Goal: Use online tool/utility: Use online tool/utility

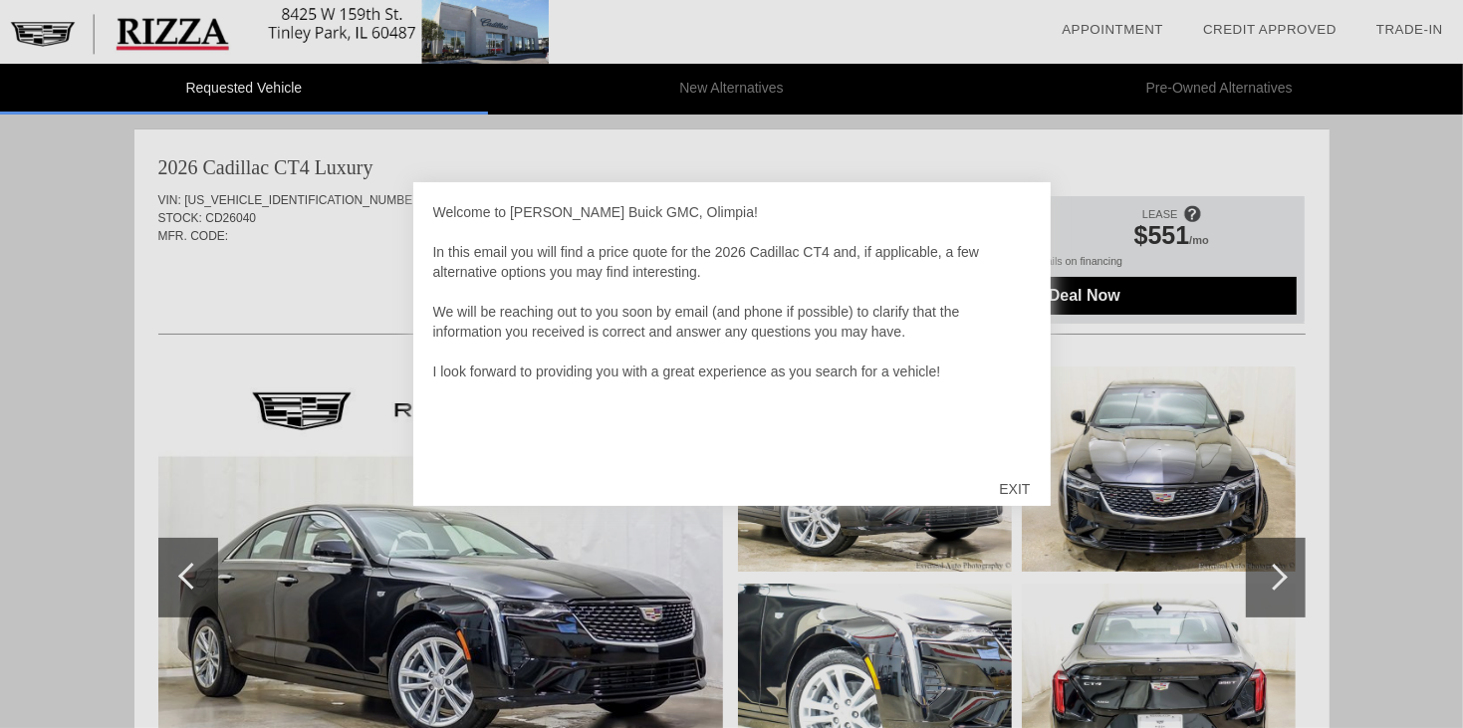
click at [1053, 545] on div at bounding box center [731, 364] width 1463 height 728
click at [1009, 488] on div "EXIT" at bounding box center [1014, 489] width 71 height 60
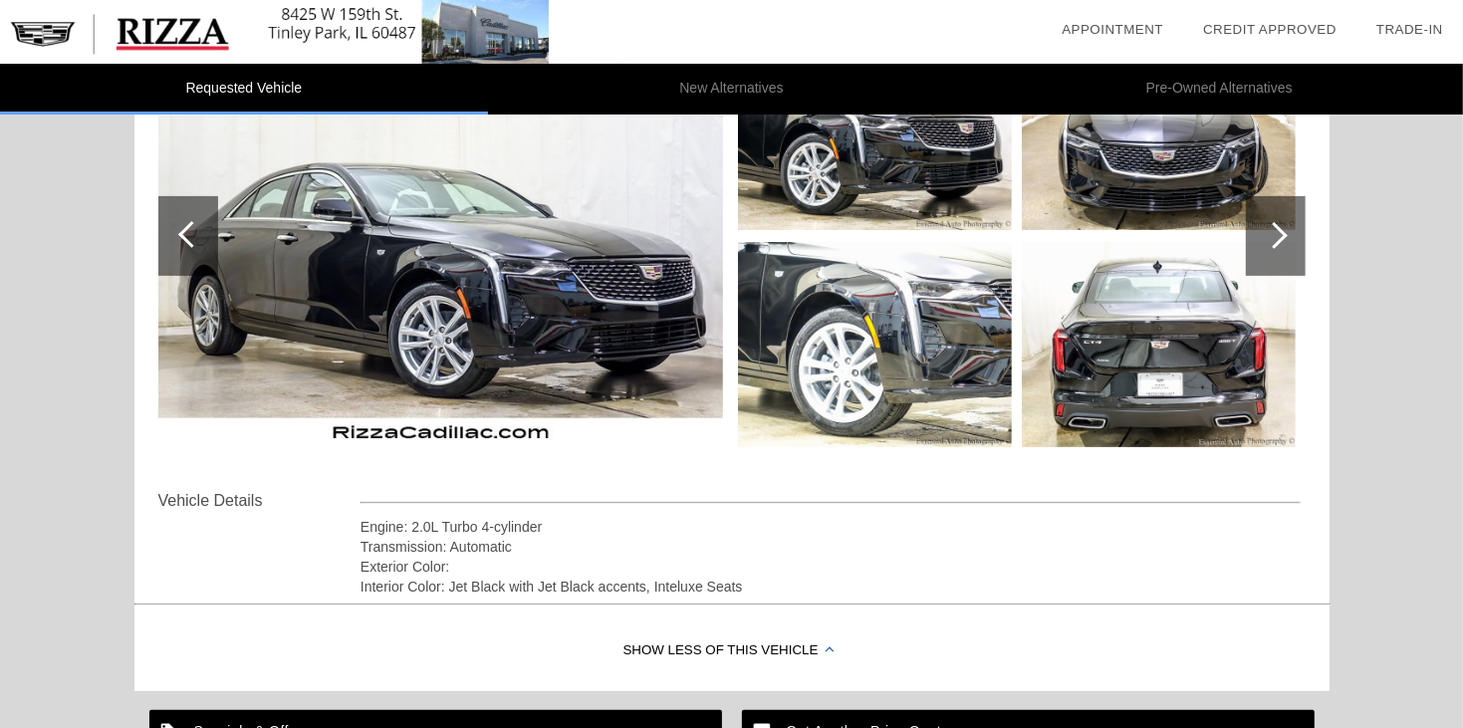
scroll to position [343, 0]
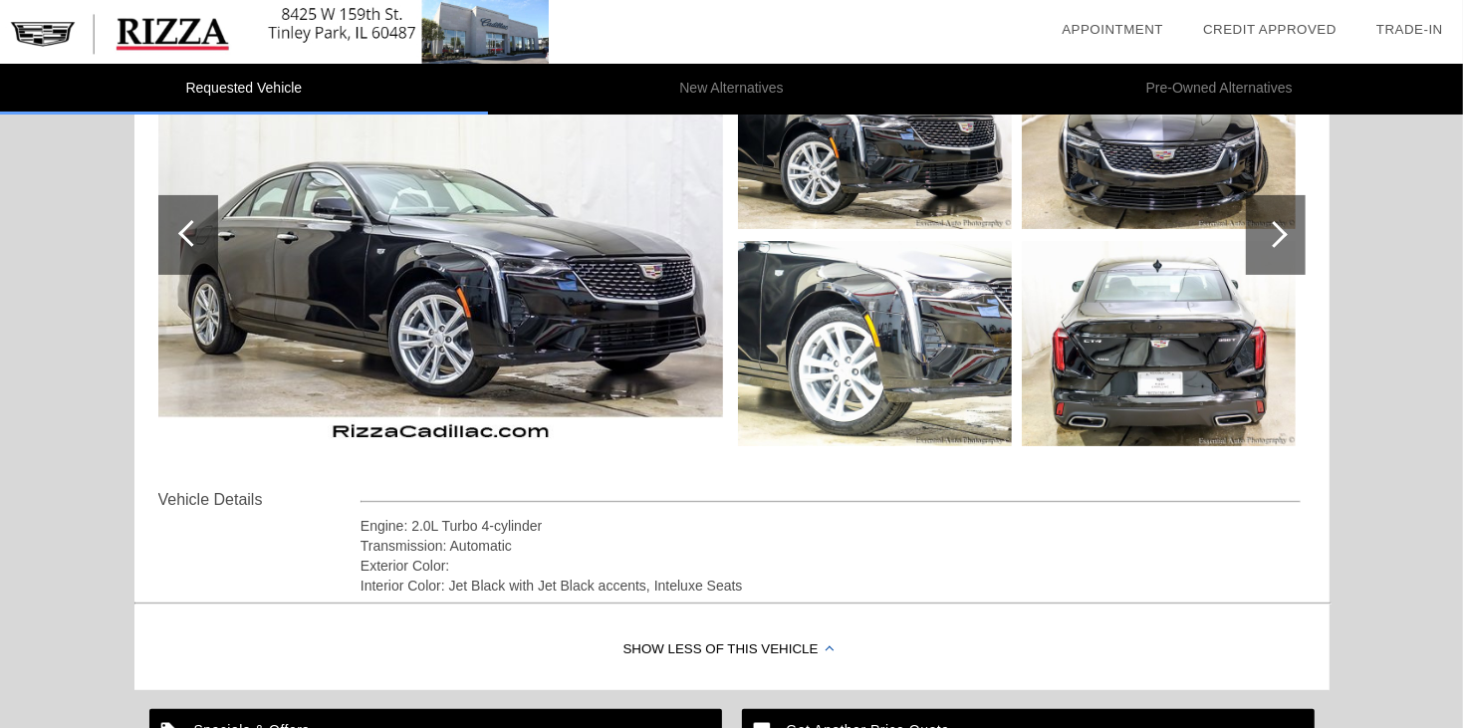
click at [1257, 233] on div at bounding box center [1276, 235] width 60 height 80
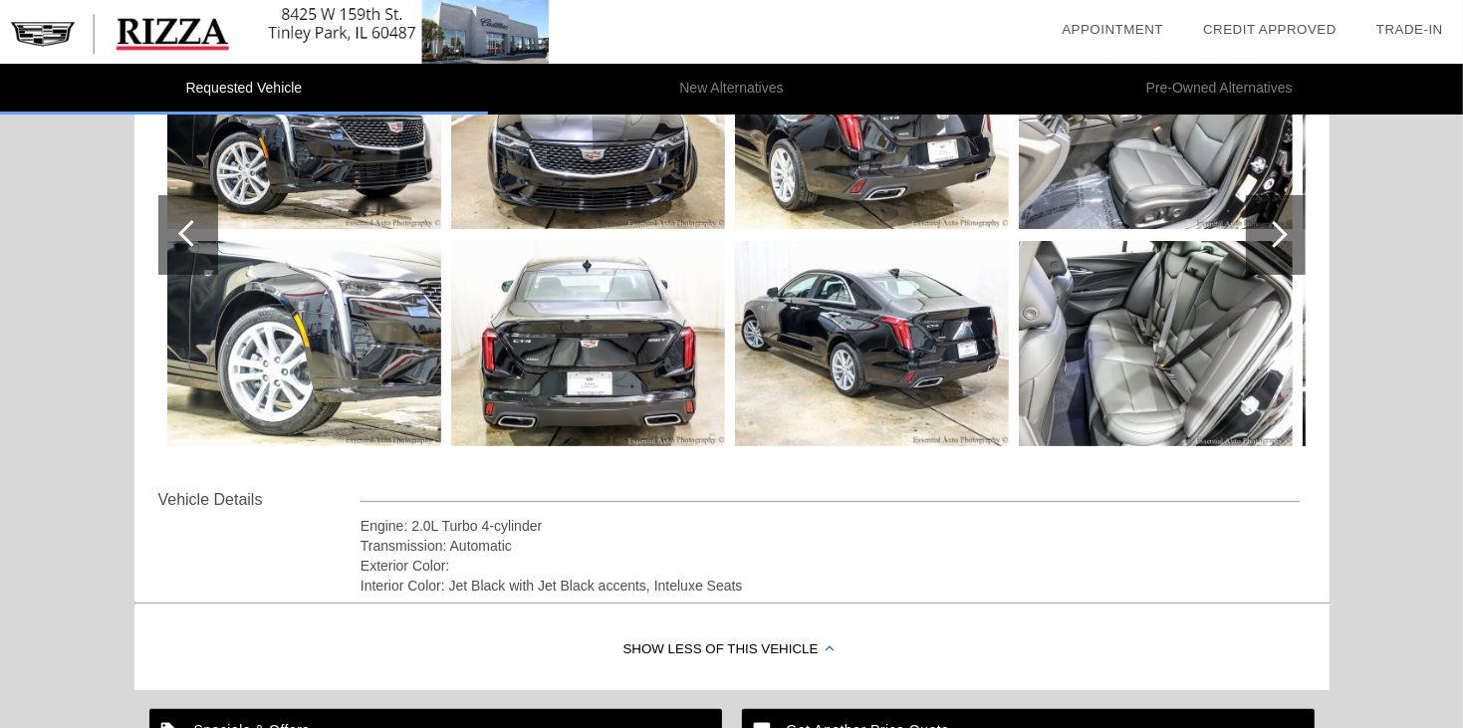
click at [1257, 233] on div at bounding box center [1276, 235] width 60 height 80
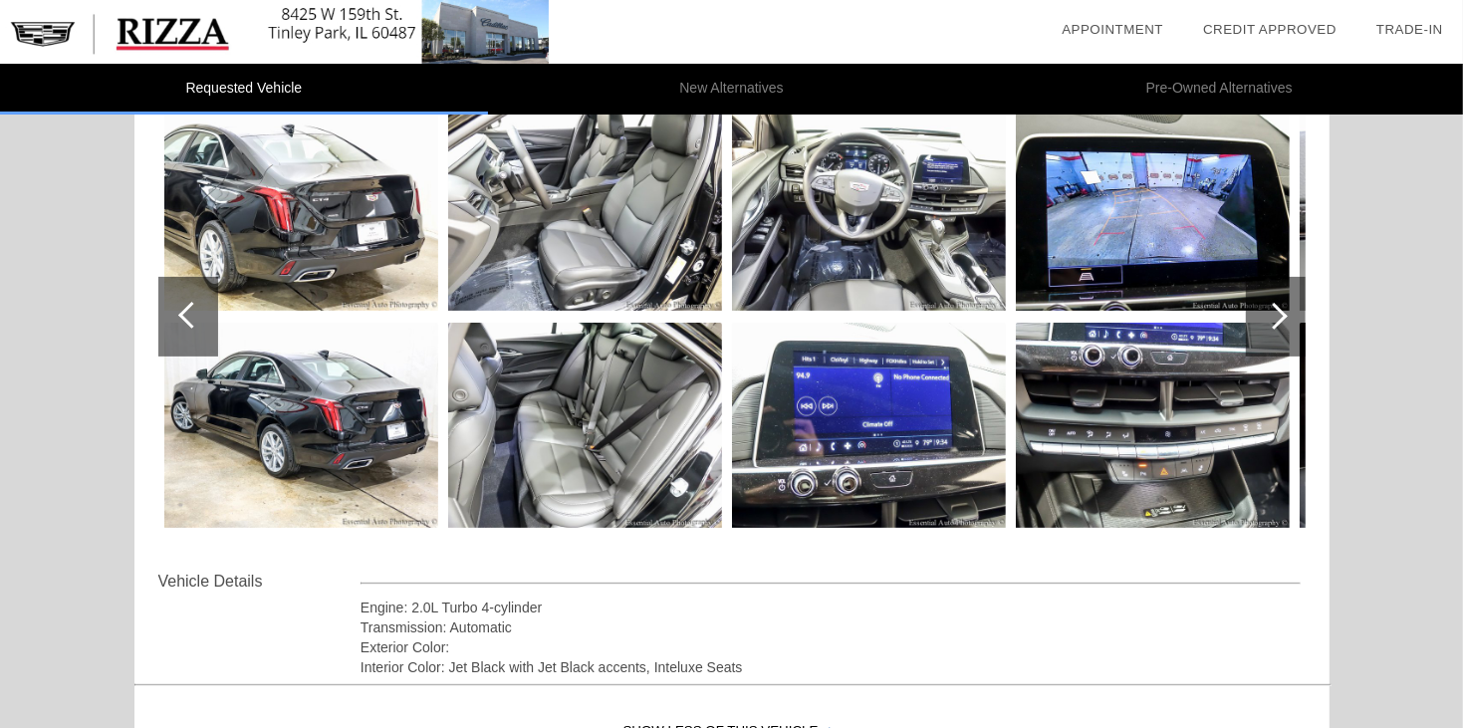
scroll to position [253, 0]
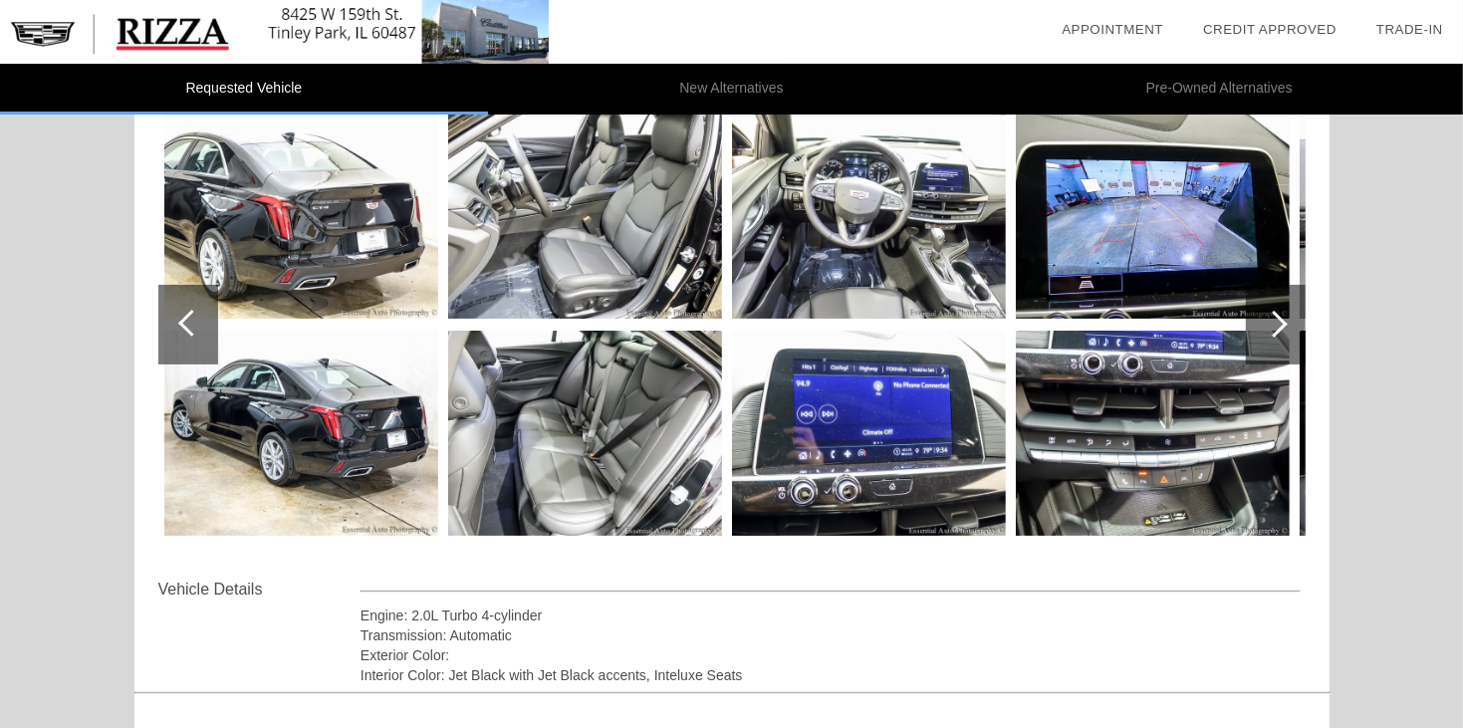
click at [1271, 331] on div at bounding box center [1273, 324] width 27 height 27
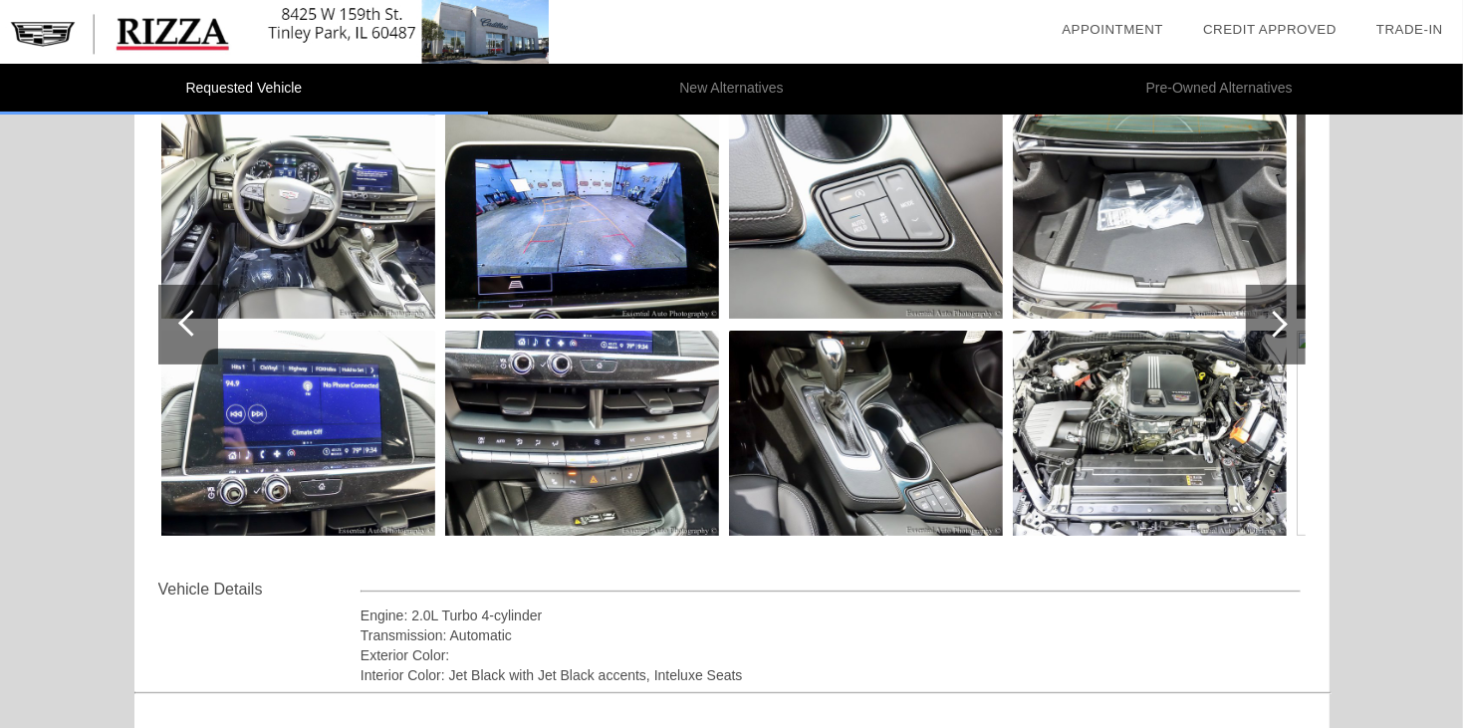
click at [1271, 331] on div at bounding box center [1273, 324] width 27 height 27
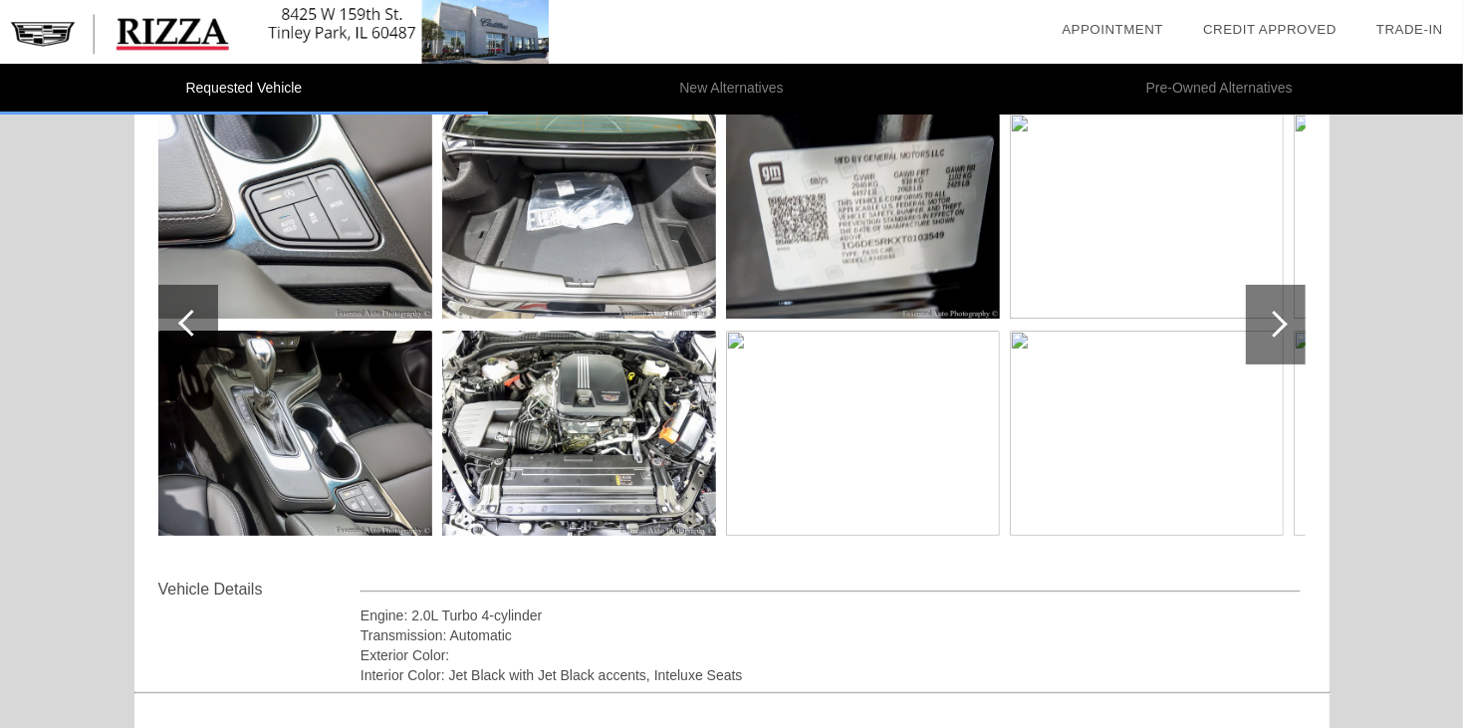
click at [1271, 331] on div at bounding box center [1273, 324] width 27 height 27
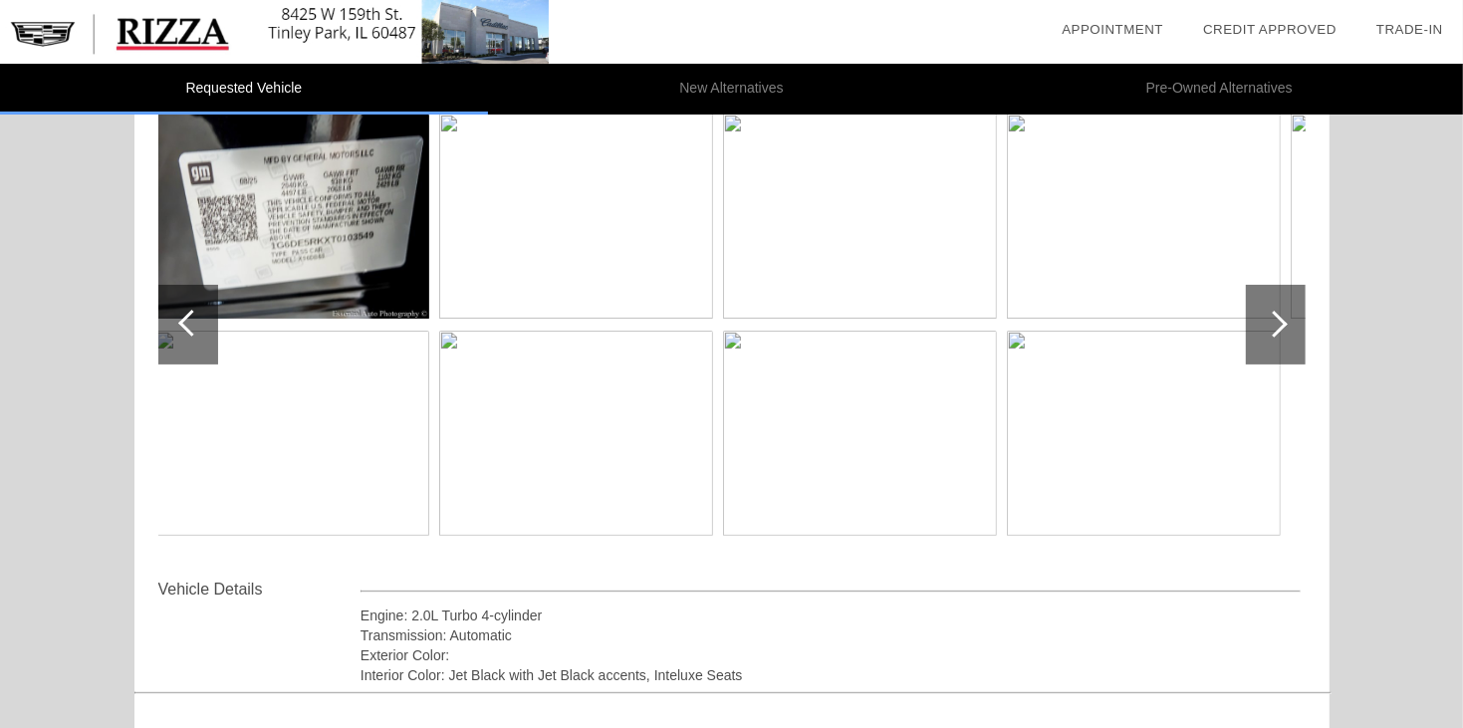
click at [1271, 331] on div at bounding box center [1273, 324] width 27 height 27
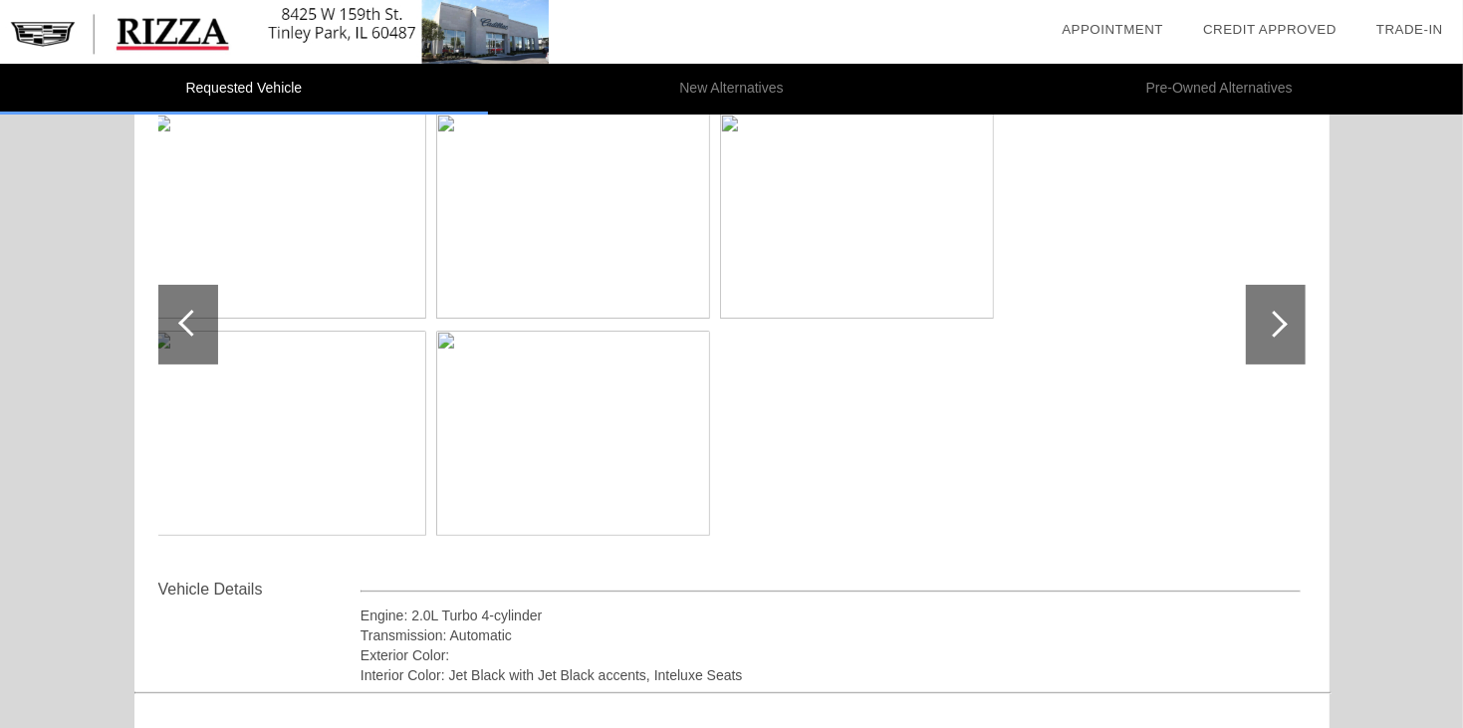
click at [1271, 331] on div at bounding box center [1273, 324] width 27 height 27
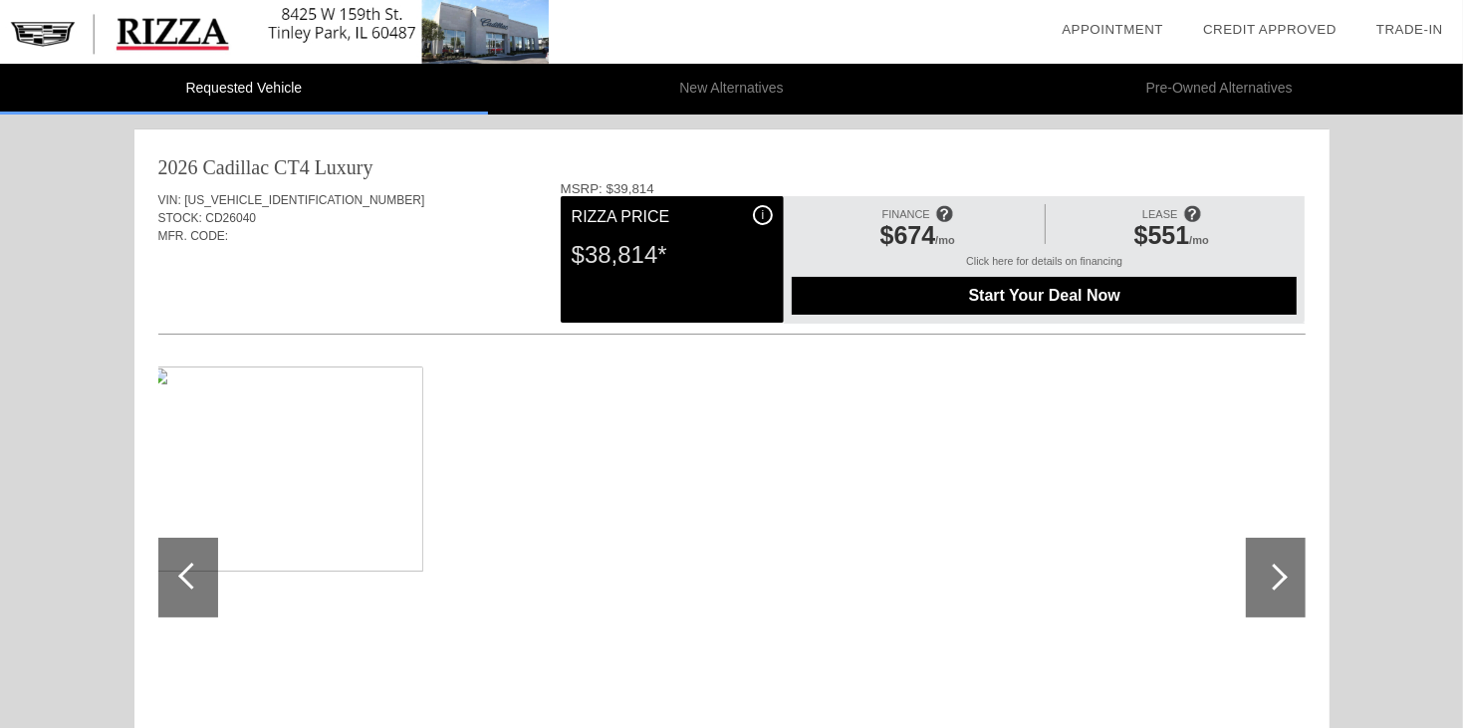
click at [1255, 567] on div at bounding box center [1276, 578] width 60 height 80
click at [187, 559] on div at bounding box center [188, 578] width 60 height 80
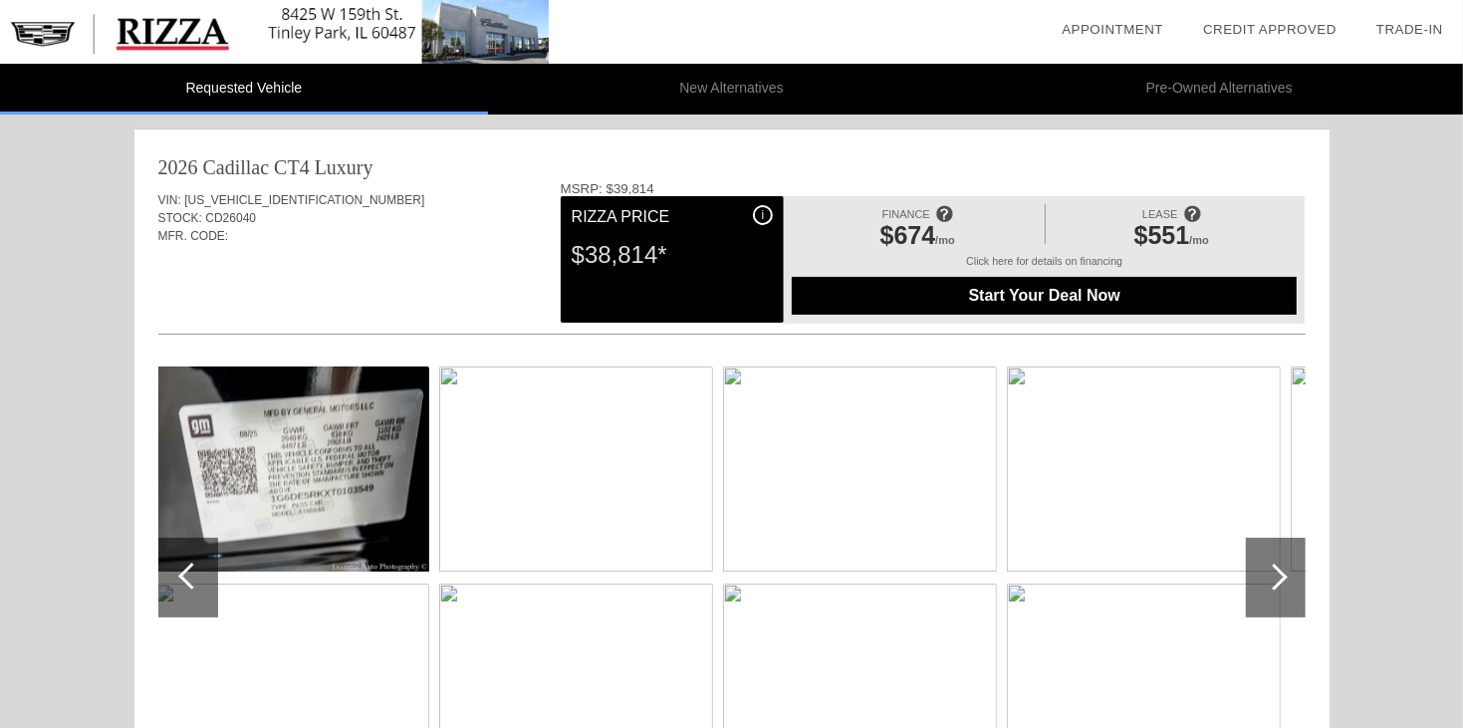
click at [187, 559] on div at bounding box center [188, 578] width 60 height 80
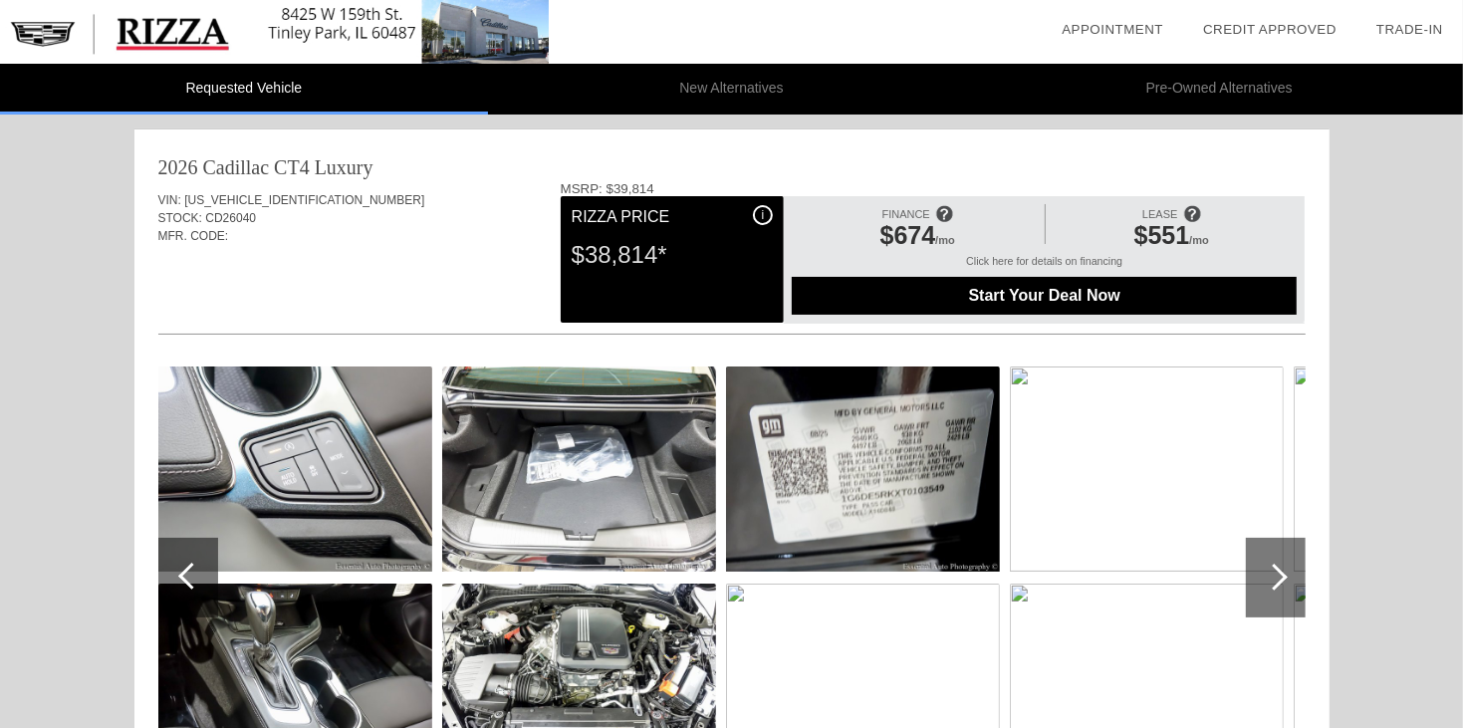
click at [187, 559] on div at bounding box center [188, 578] width 60 height 80
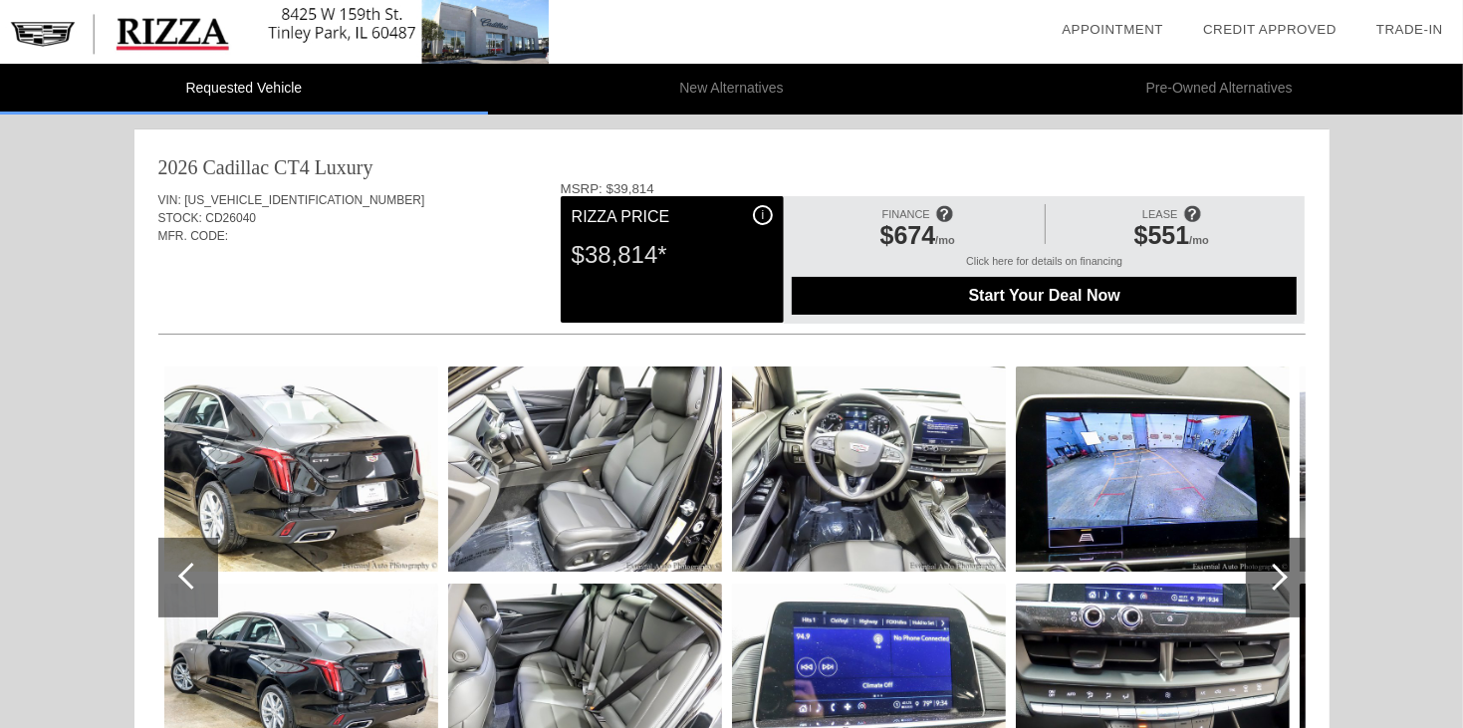
click at [187, 559] on div at bounding box center [188, 578] width 60 height 80
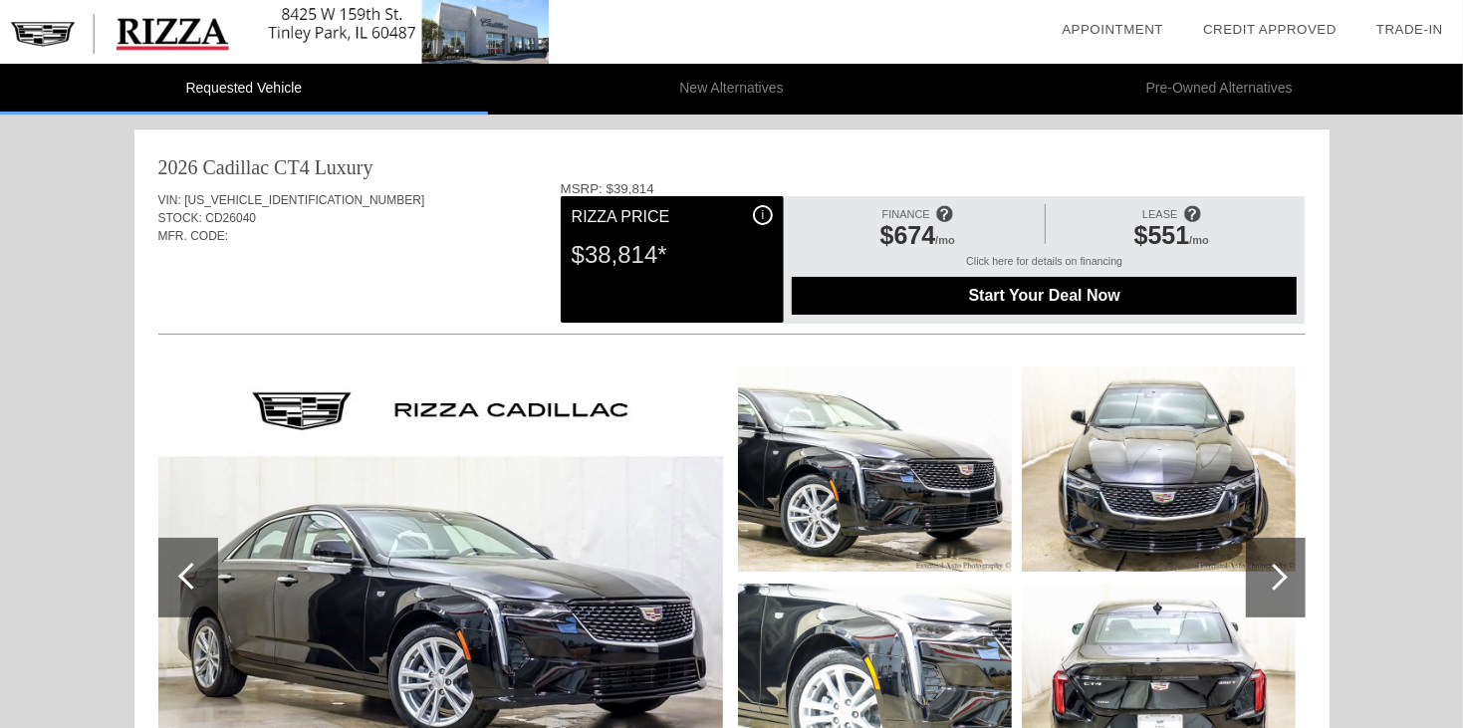
click at [187, 559] on div at bounding box center [188, 578] width 60 height 80
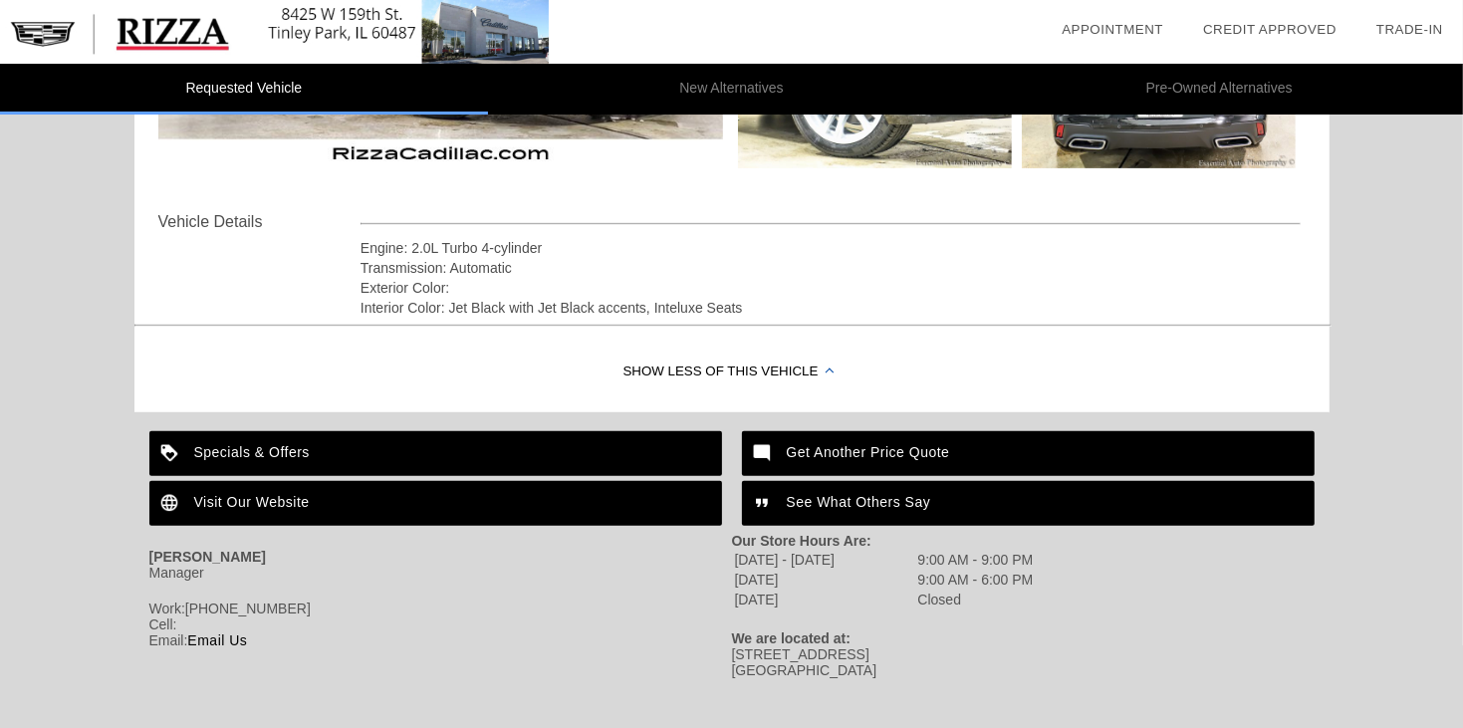
scroll to position [618, 0]
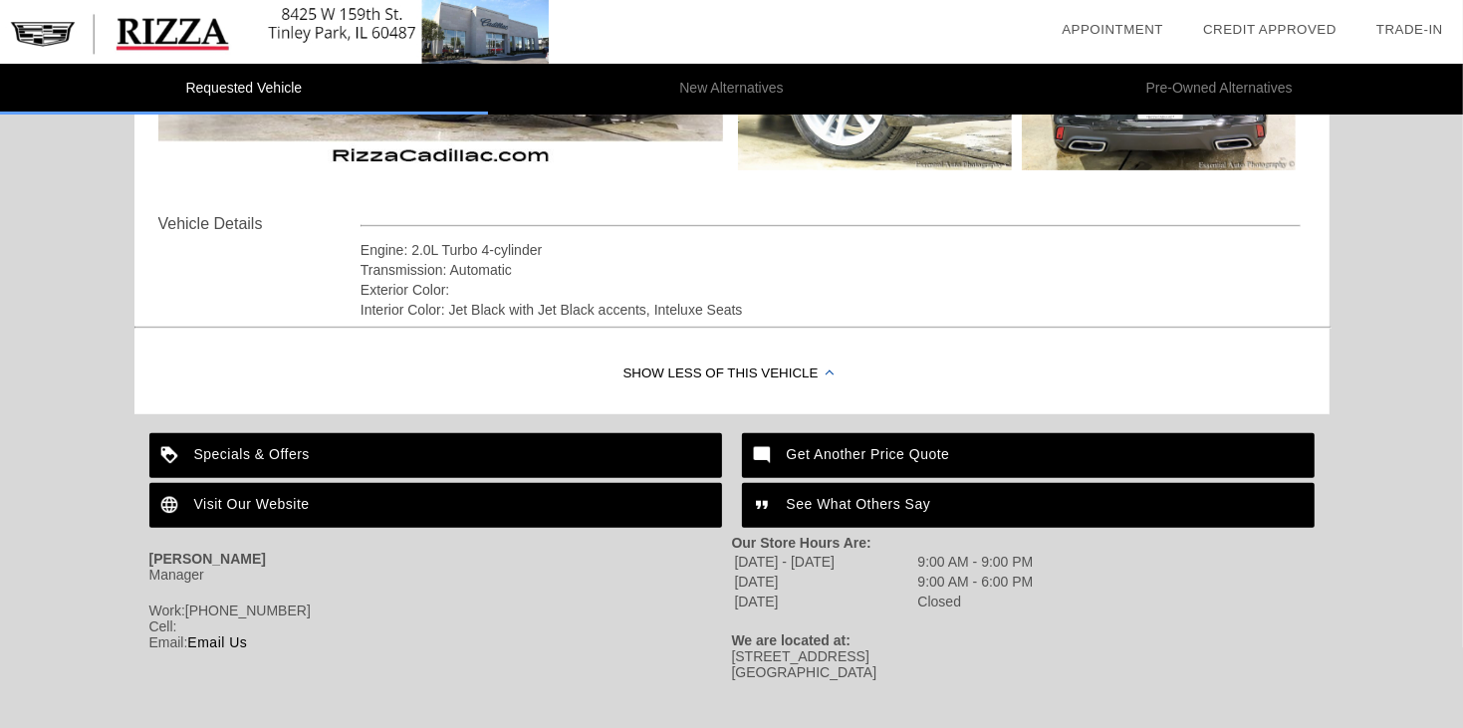
click at [780, 510] on img at bounding box center [764, 505] width 45 height 45
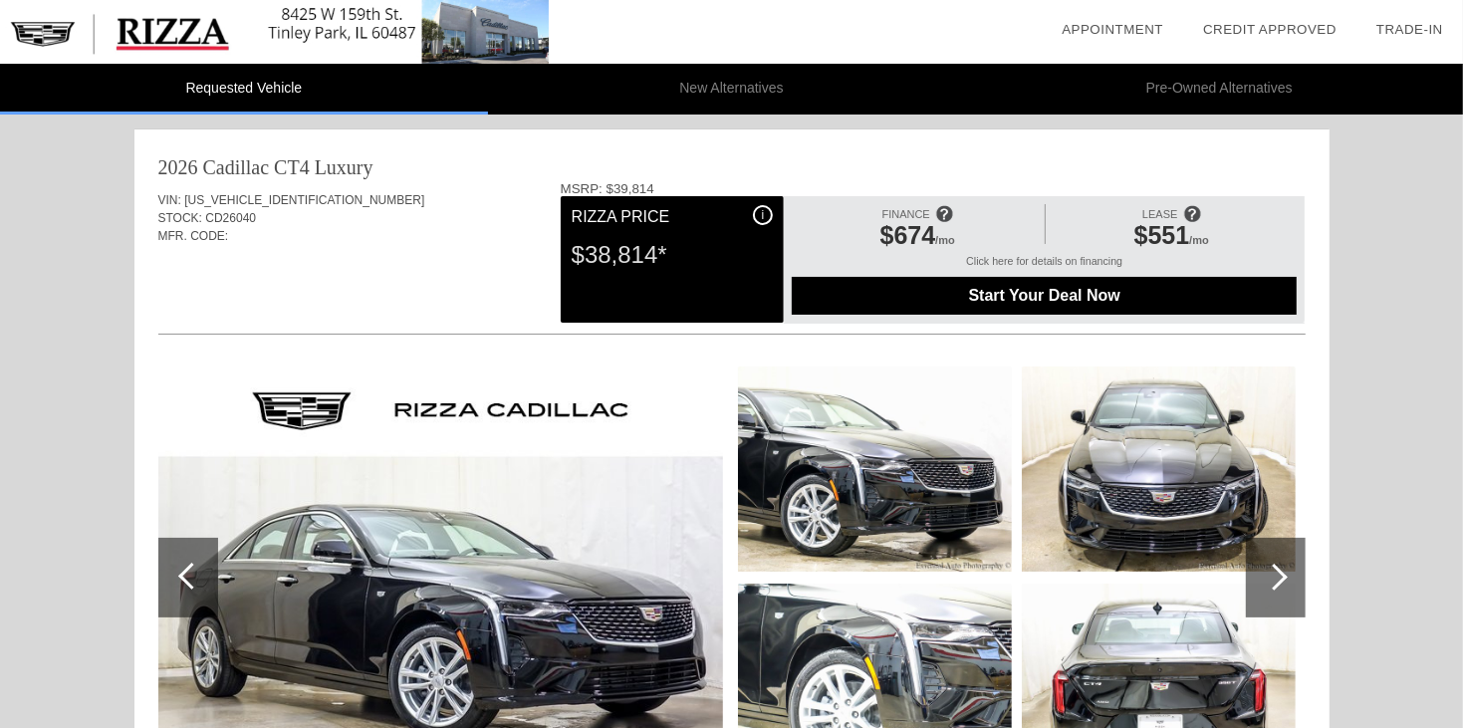
scroll to position [647, 0]
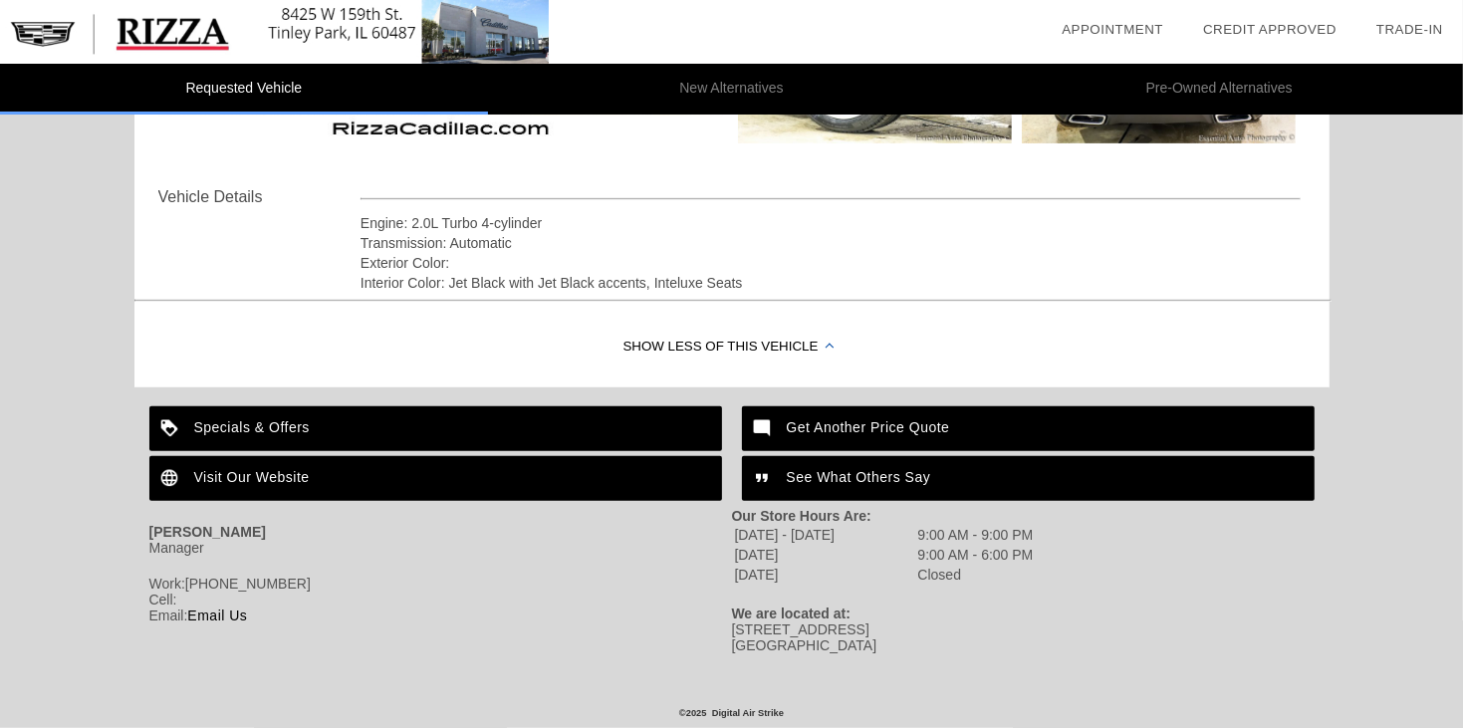
click at [820, 437] on div "Get Another Price Quote" at bounding box center [1028, 428] width 573 height 45
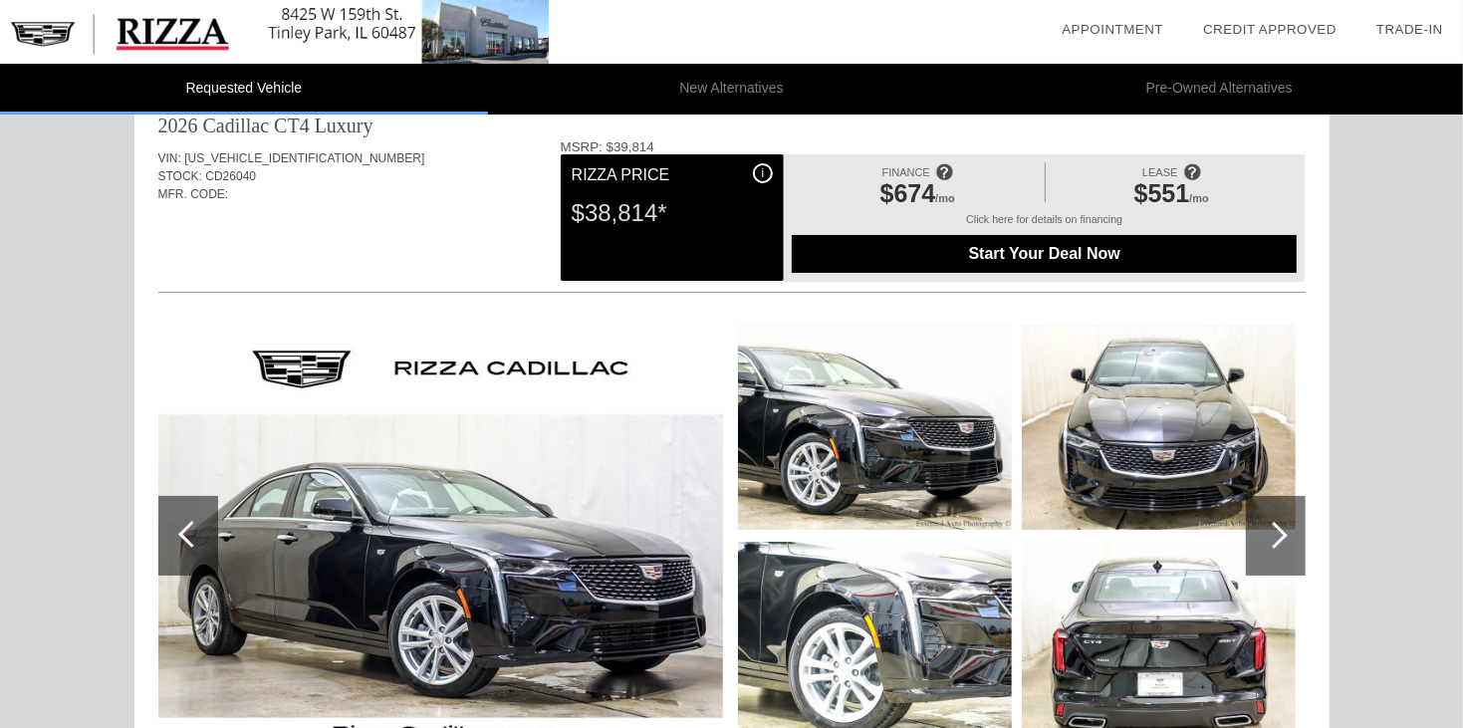
scroll to position [41, 0]
